Goal: Download file/media

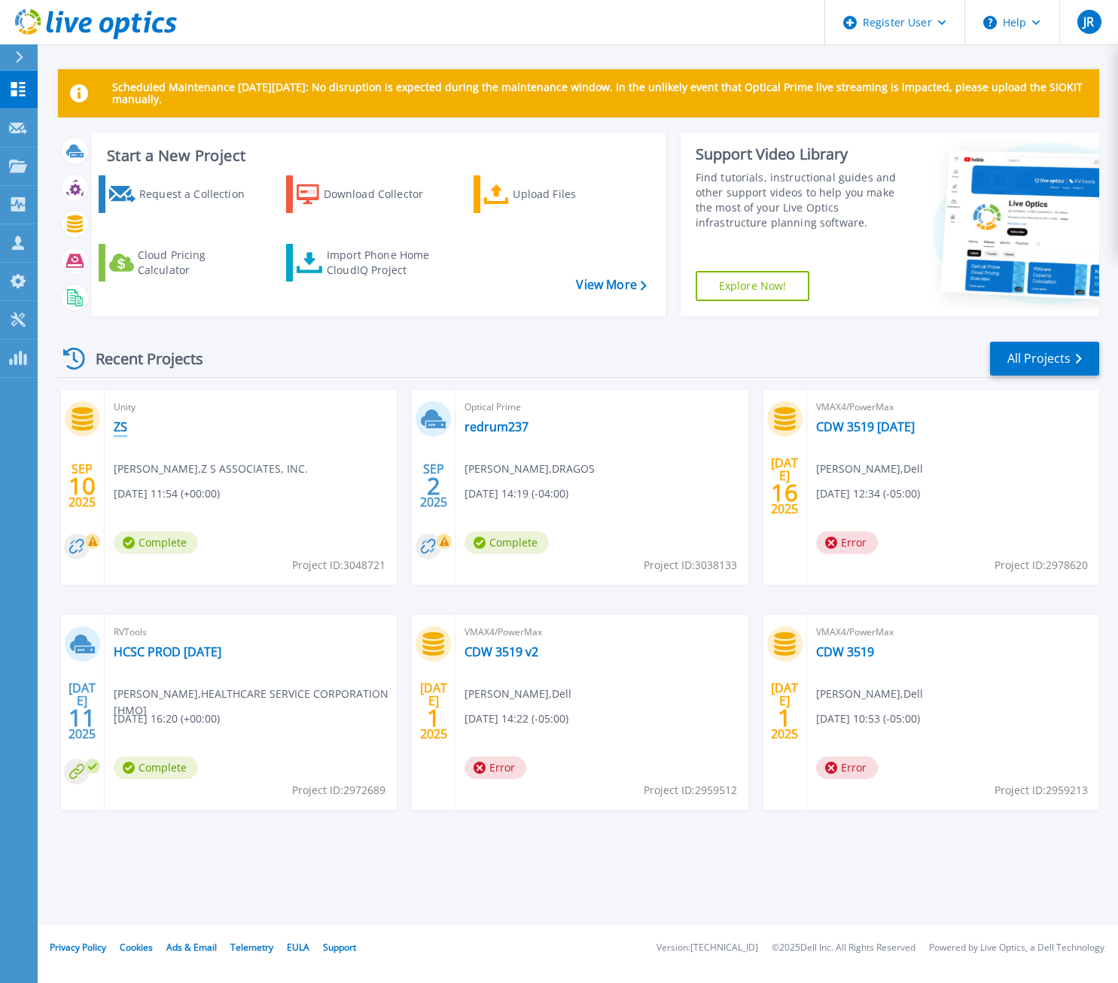
click at [123, 430] on link "ZS" at bounding box center [121, 426] width 14 height 15
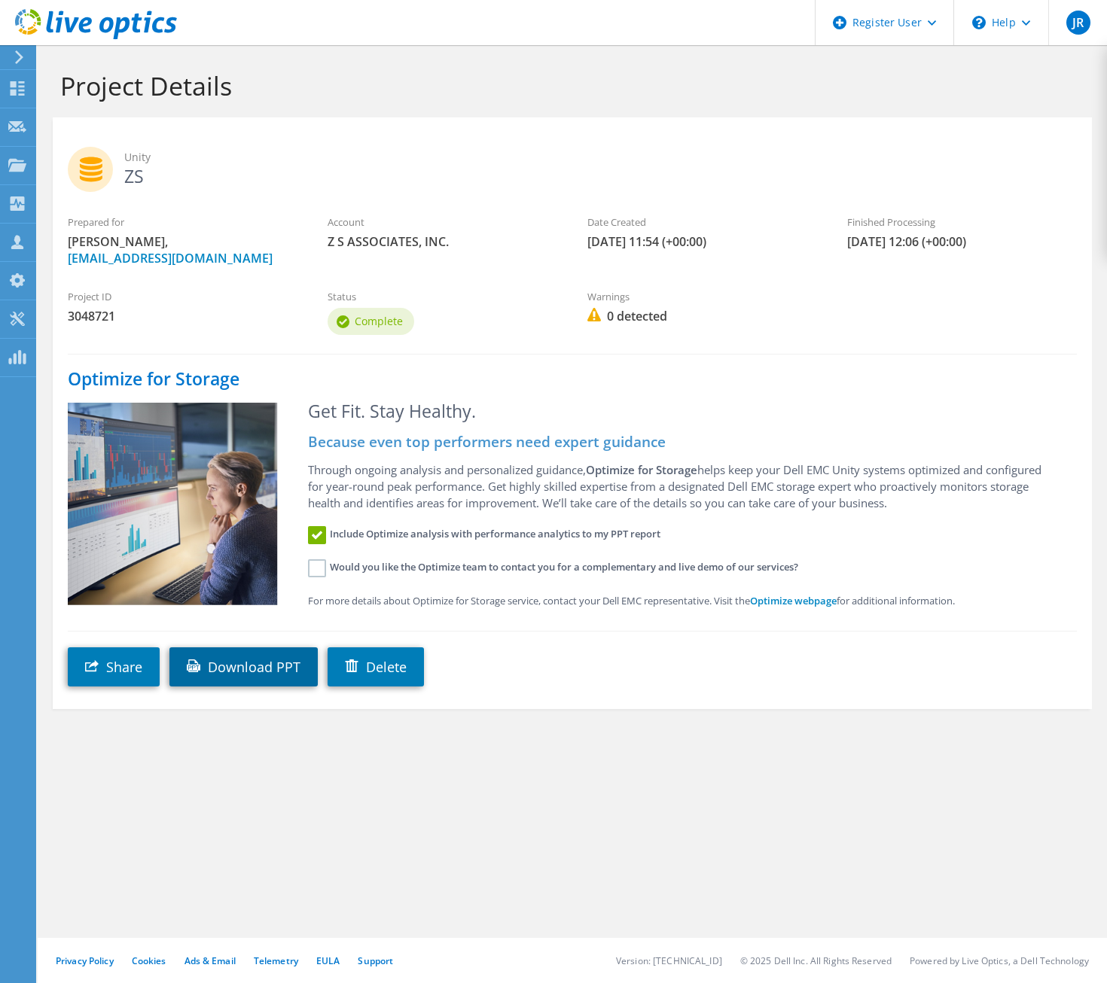
click at [255, 666] on link "Download PPT" at bounding box center [243, 666] width 148 height 39
